Goal: Transaction & Acquisition: Subscribe to service/newsletter

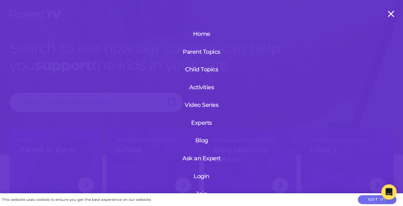
scroll to position [47, 0]
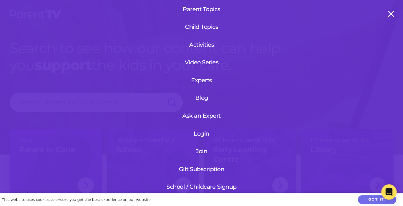
click at [199, 129] on link "Login" at bounding box center [201, 134] width 77 height 17
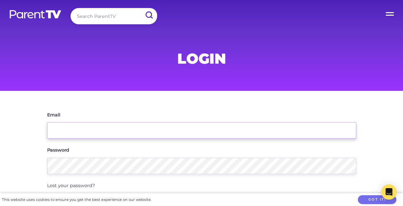
drag, startPoint x: 0, startPoint y: 0, endPoint x: 199, endPoint y: 129, distance: 237.2
click at [199, 129] on input "Email" at bounding box center [201, 130] width 309 height 16
type input "[EMAIL_ADDRESS][DOMAIN_NAME]"
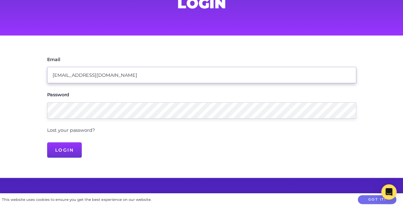
scroll to position [56, 0]
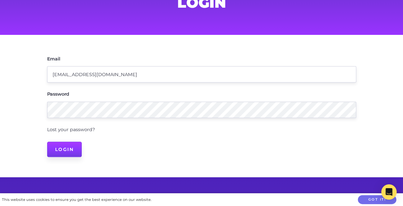
click at [69, 150] on input "Login" at bounding box center [64, 149] width 35 height 15
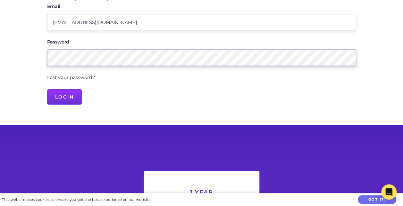
scroll to position [94, 0]
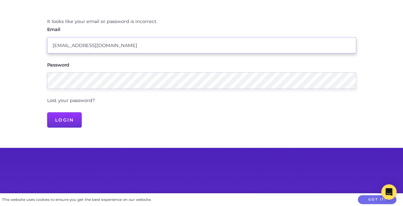
click at [218, 46] on input "[EMAIL_ADDRESS][DOMAIN_NAME]" at bounding box center [201, 45] width 309 height 16
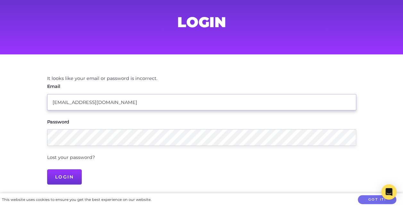
scroll to position [35, 0]
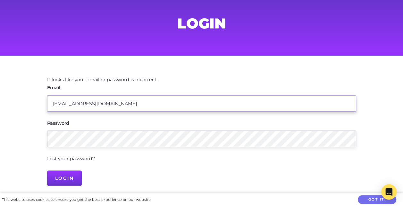
click at [167, 106] on input "[EMAIL_ADDRESS][DOMAIN_NAME]" at bounding box center [201, 103] width 309 height 16
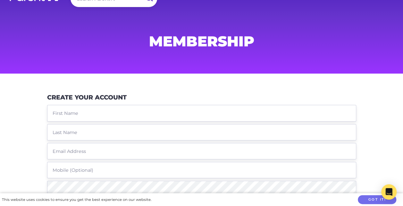
scroll to position [13, 0]
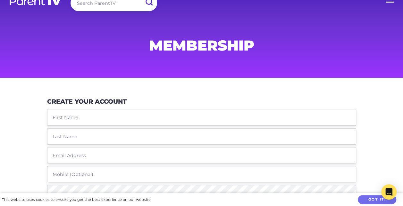
click at [92, 120] on input "text" at bounding box center [201, 117] width 309 height 16
type input "[PERSON_NAME]"
type input "[EMAIL_ADDRESS][DOMAIN_NAME]"
type input "0419696689"
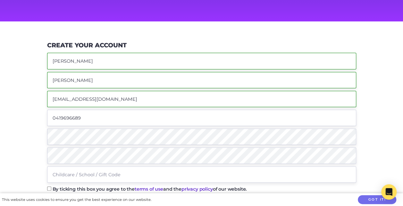
scroll to position [78, 0]
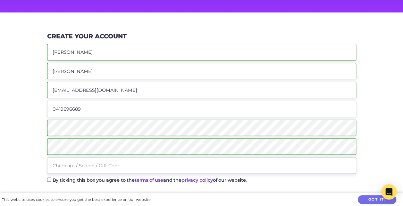
click at [137, 165] on input "text" at bounding box center [201, 166] width 309 height 16
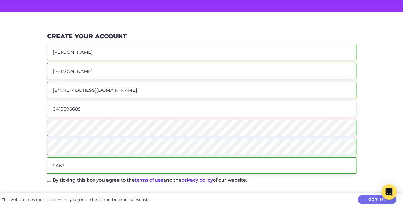
type input "0462"
click at [51, 179] on input "By ticking this box you agree to the terms of use and the privacy policy of our…" at bounding box center [49, 180] width 4 height 4
checkbox input "true"
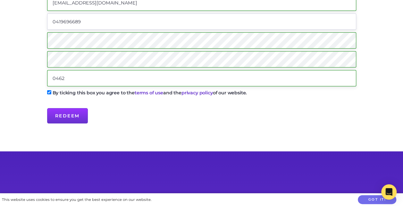
scroll to position [168, 0]
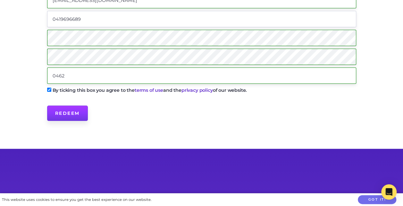
click at [62, 113] on input "Redeem" at bounding box center [67, 113] width 41 height 15
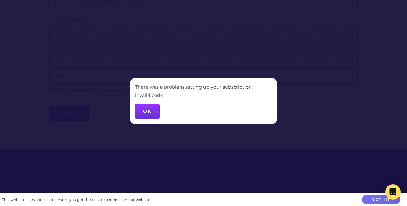
click at [154, 113] on button "OK" at bounding box center [147, 111] width 25 height 15
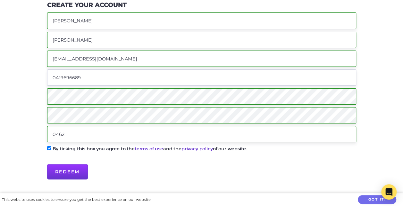
scroll to position [110, 0]
click at [86, 135] on input "0462" at bounding box center [201, 134] width 309 height 16
type input "0"
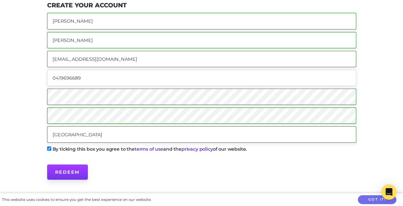
type input "Talara Primary College"
click at [66, 171] on input "Redeem" at bounding box center [67, 172] width 41 height 15
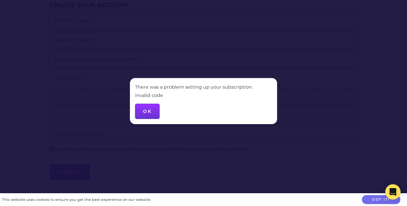
click at [145, 112] on button "OK" at bounding box center [147, 111] width 25 height 15
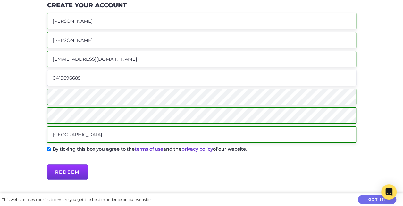
click at [104, 26] on input "Melanie" at bounding box center [201, 21] width 309 height 16
type input "Melanie"
click at [194, 40] on input "Bruce" at bounding box center [201, 40] width 309 height 16
type input "Bruce"
click at [200, 69] on fieldset "Melanie Bruce mlaw111@eq.edu.au 0419696689 Talara Primary College" at bounding box center [201, 79] width 309 height 133
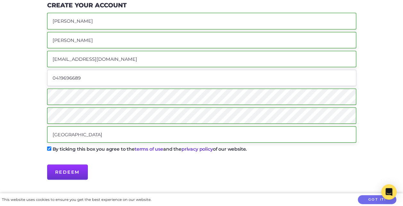
click at [195, 60] on input "mlaw111@eq.edu.au" at bounding box center [201, 59] width 309 height 16
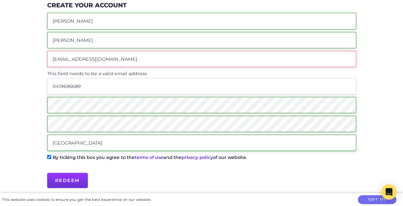
type input "mlaw111@eq.edu.au"
click at [181, 89] on input "0419696689" at bounding box center [201, 86] width 309 height 16
type input "0419696689"
click at [117, 61] on input "mlaw111@eq.edu.au" at bounding box center [201, 59] width 309 height 16
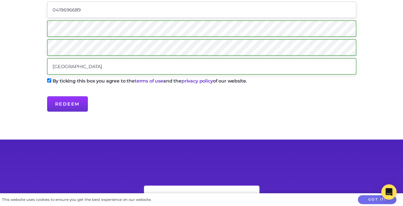
scroll to position [189, 0]
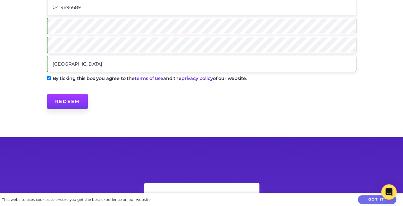
click at [67, 102] on input "Redeem" at bounding box center [67, 101] width 41 height 15
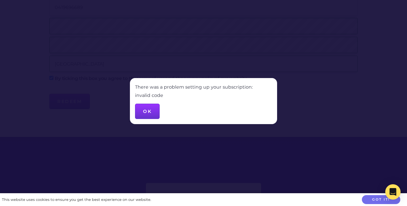
click at [158, 113] on button "OK" at bounding box center [147, 111] width 25 height 15
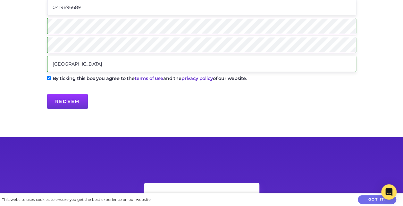
click at [122, 62] on input "Talara Primary College" at bounding box center [201, 64] width 309 height 16
drag, startPoint x: 122, startPoint y: 62, endPoint x: 43, endPoint y: 60, distance: 78.8
click at [43, 60] on div "Create Your Account Melanie Bruce mlaw111@eq.edu.au This field needs to be a va…" at bounding box center [201, 20] width 328 height 204
click at [66, 106] on input "Redeem" at bounding box center [67, 101] width 41 height 15
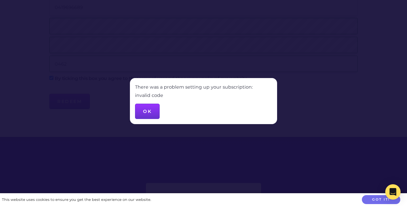
click at [148, 112] on button "OK" at bounding box center [147, 111] width 25 height 15
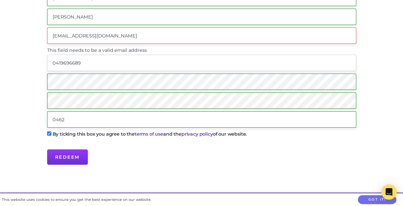
scroll to position [134, 0]
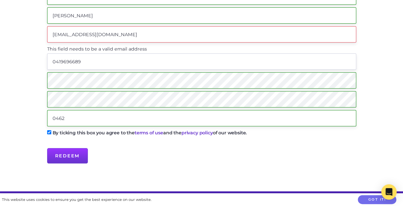
click at [117, 119] on input "0462" at bounding box center [201, 118] width 309 height 16
type input "0"
type input "talara"
click at [64, 155] on input "Redeem" at bounding box center [67, 155] width 41 height 15
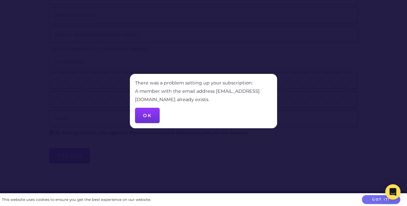
click at [149, 115] on button "OK" at bounding box center [147, 115] width 25 height 15
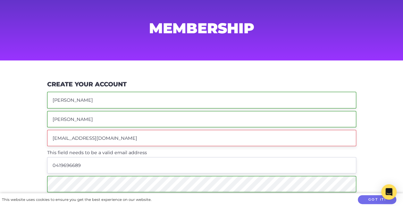
scroll to position [0, 0]
